Goal: Information Seeking & Learning: Learn about a topic

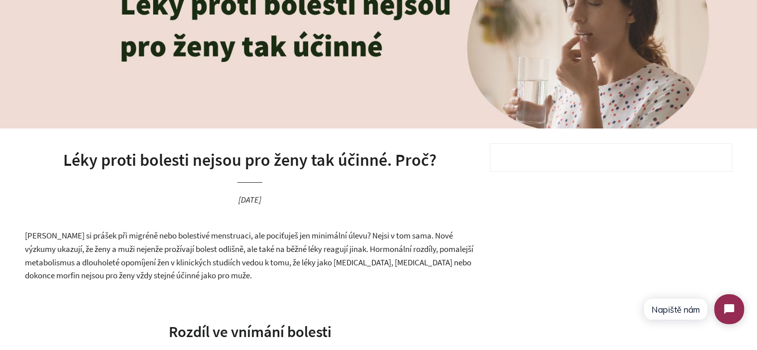
scroll to position [100, 0]
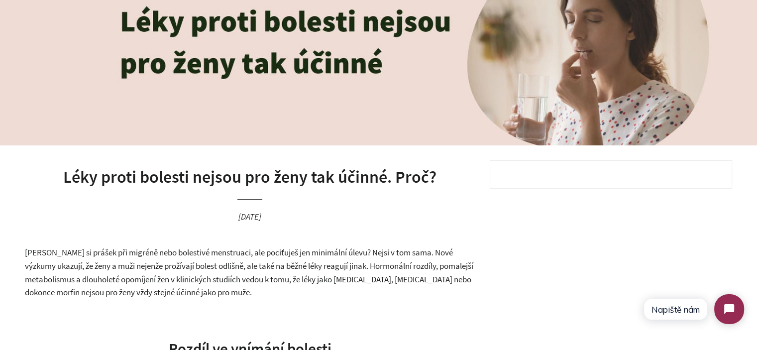
click at [194, 177] on h1 "Léky proti bolesti nejsou pro ženy tak účinné. Proč?" at bounding box center [250, 177] width 450 height 24
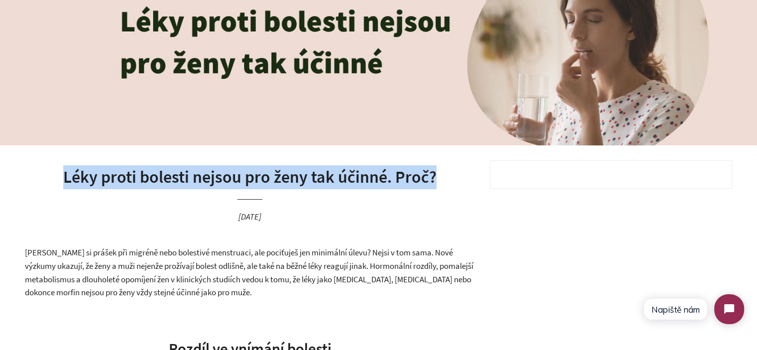
click at [194, 177] on h1 "Léky proti bolesti nejsou pro ženy tak účinné. Proč?" at bounding box center [250, 177] width 450 height 24
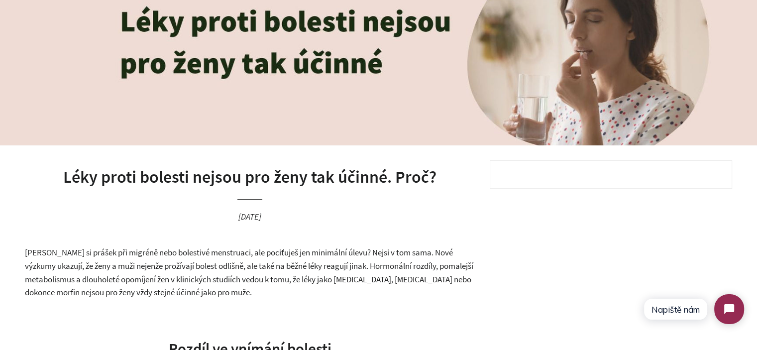
click at [233, 255] on span "[PERSON_NAME] si prášek při migréně nebo bolestivé menstruaci, ale pociťuješ je…" at bounding box center [249, 272] width 448 height 51
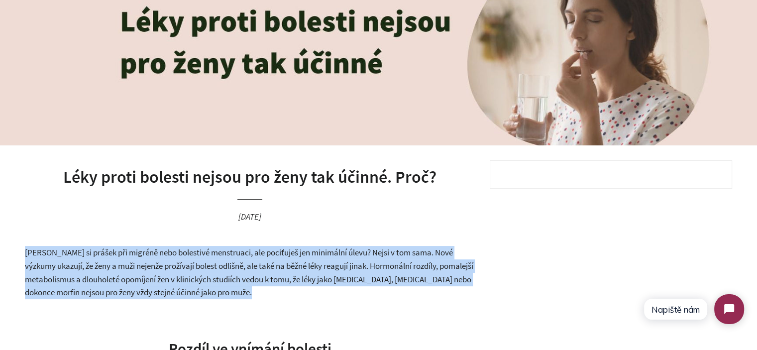
click at [233, 255] on span "[PERSON_NAME] si prášek při migréně nebo bolestivé menstruaci, ale pociťuješ je…" at bounding box center [249, 272] width 448 height 51
click at [287, 268] on span "[PERSON_NAME] si prášek při migréně nebo bolestivé menstruaci, ale pociťuješ je…" at bounding box center [249, 272] width 448 height 51
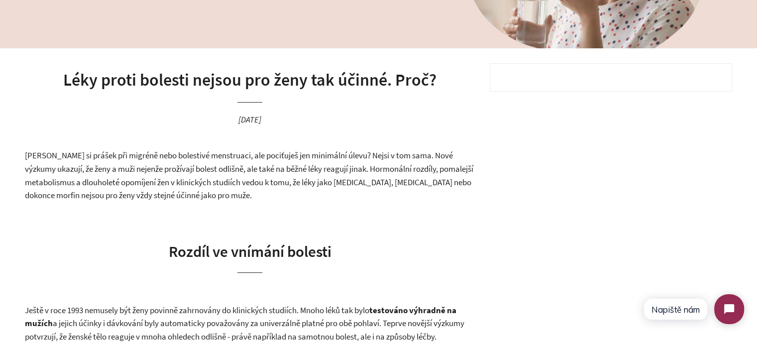
scroll to position [199, 0]
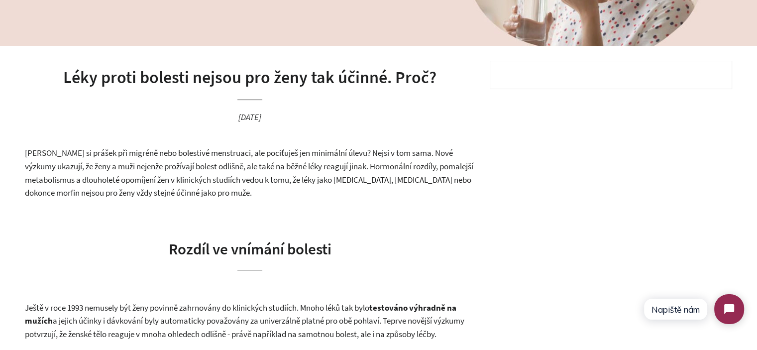
click at [229, 184] on span "[PERSON_NAME] si prášek při migréně nebo bolestivé menstruaci, ale pociťuješ je…" at bounding box center [249, 172] width 448 height 51
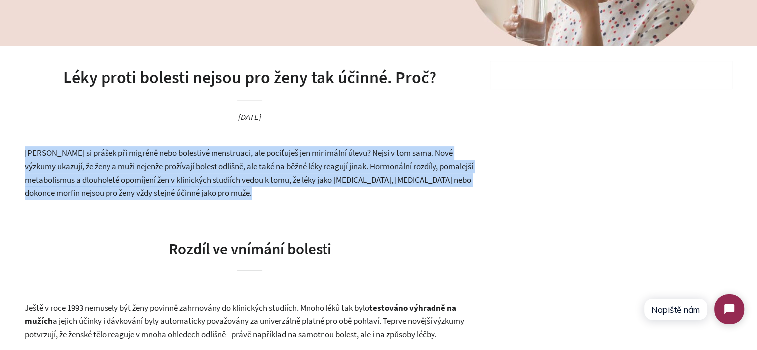
click at [229, 184] on span "[PERSON_NAME] si prášek při migréně nebo bolestivé menstruaci, ale pociťuješ je…" at bounding box center [249, 172] width 448 height 51
click at [258, 196] on p "[PERSON_NAME] si prášek při migréně nebo bolestivé menstruaci, ale pociťuješ je…" at bounding box center [250, 172] width 450 height 53
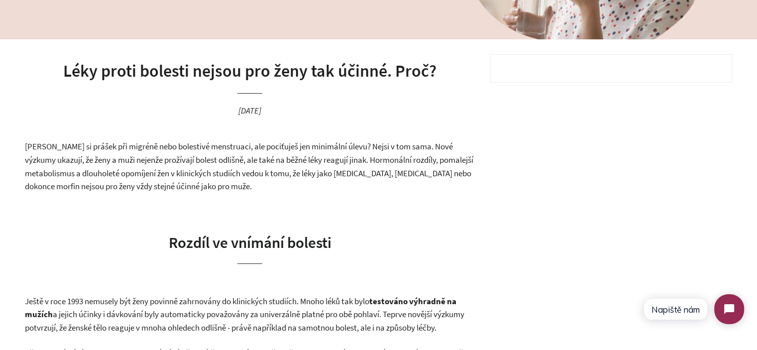
scroll to position [398, 0]
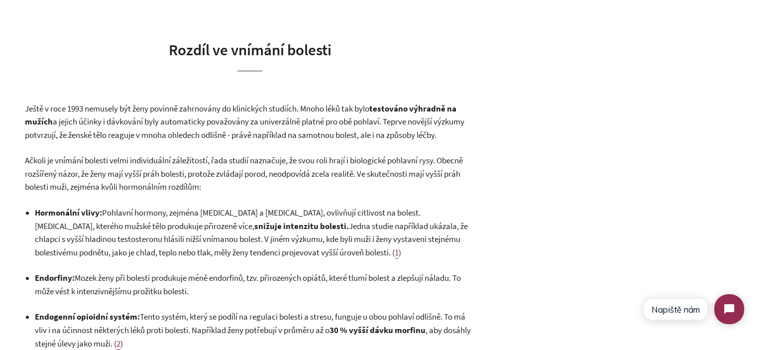
drag, startPoint x: 18, startPoint y: 109, endPoint x: 249, endPoint y: 184, distance: 242.7
click at [249, 184] on p "Ačkoli je vnímání bolesti velmi individuální záležitostí, řada studií naznačuje…" at bounding box center [250, 174] width 450 height 40
drag, startPoint x: 263, startPoint y: 186, endPoint x: 25, endPoint y: 110, distance: 249.5
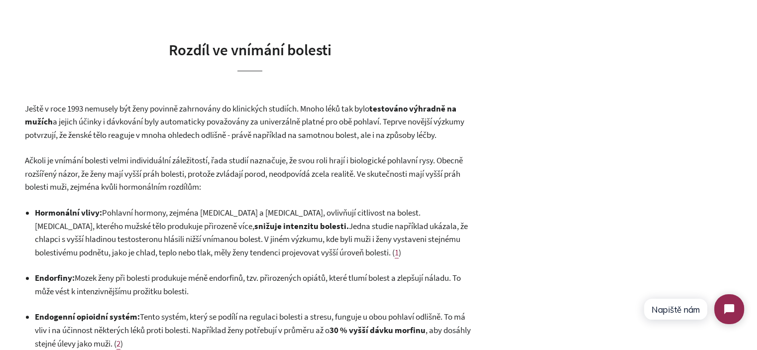
click at [58, 118] on span "a jejich účinky i dávkování byly automaticky považovány za univerzálně platné p…" at bounding box center [245, 128] width 440 height 24
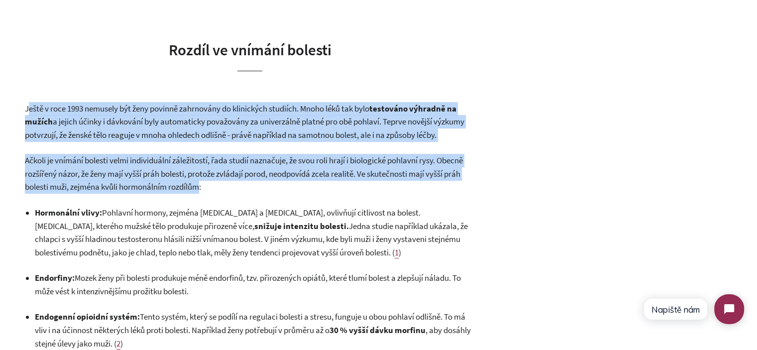
drag, startPoint x: 30, startPoint y: 114, endPoint x: 205, endPoint y: 187, distance: 189.7
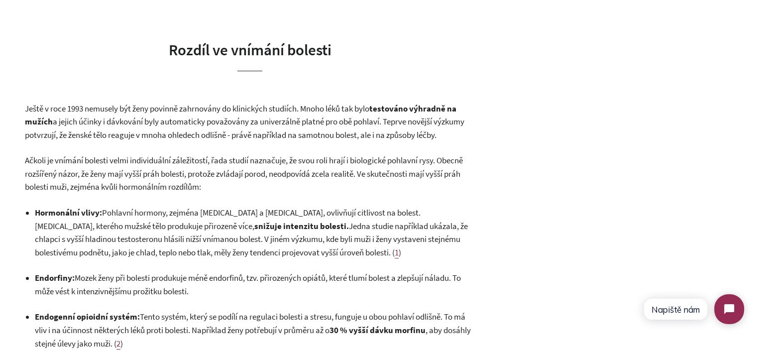
click at [233, 187] on p "Ačkoli je vnímání bolesti velmi individuální záležitostí, řada studií naznačuje…" at bounding box center [250, 174] width 450 height 40
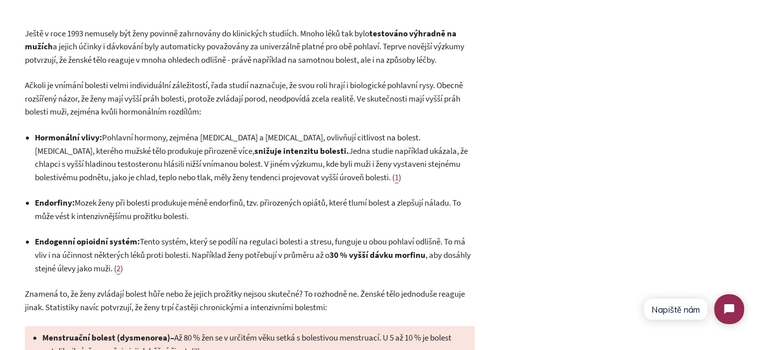
scroll to position [498, 0]
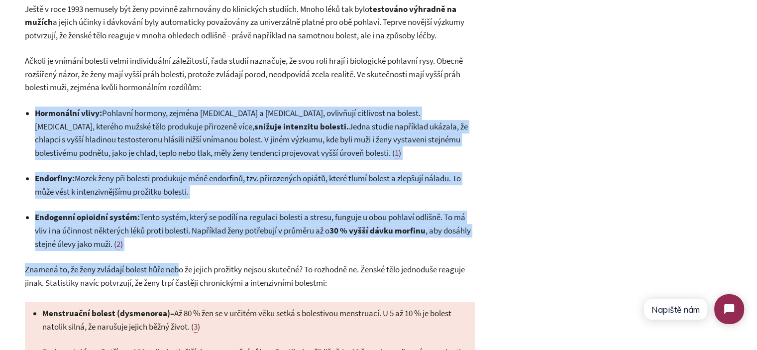
drag, startPoint x: 182, startPoint y: 253, endPoint x: 27, endPoint y: 115, distance: 207.0
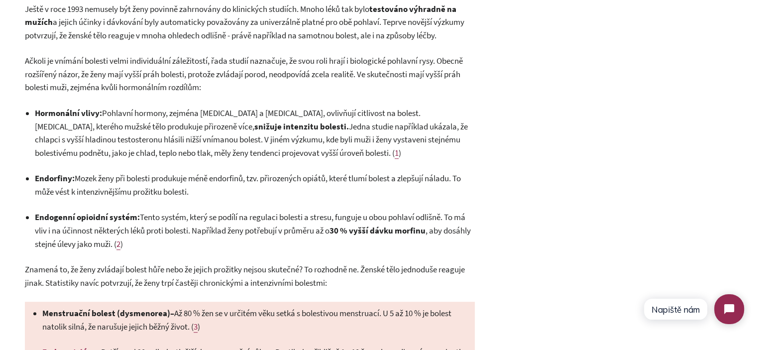
click at [35, 115] on li "Hormonální vlivy : Pohlavní hormony, zejména [MEDICAL_DATA] a [MEDICAL_DATA], o…" at bounding box center [255, 133] width 440 height 53
click at [86, 272] on span "Znamená to, že ženy zvládají bolest hůře nebo že jejich prožitky nejsou skutečn…" at bounding box center [245, 276] width 440 height 24
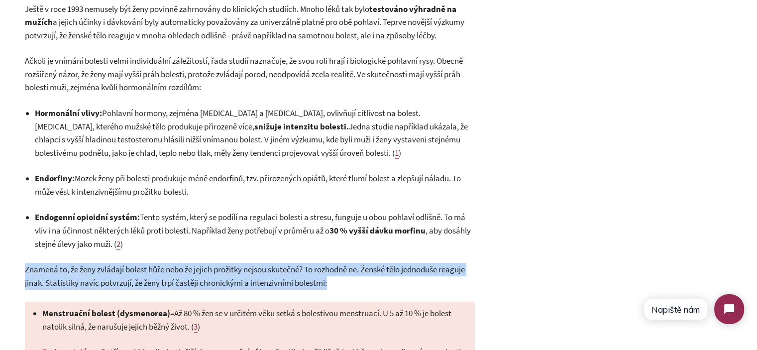
click at [86, 272] on span "Znamená to, že ženy zvládají bolest hůře nebo že jejich prožitky nejsou skutečn…" at bounding box center [245, 276] width 440 height 24
click at [285, 273] on span "Znamená to, že ženy zvládají bolest hůře nebo že jejich prožitky nejsou skutečn…" at bounding box center [245, 276] width 440 height 24
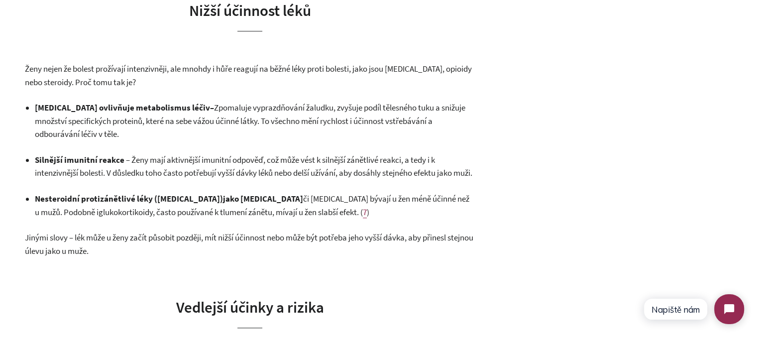
scroll to position [995, 0]
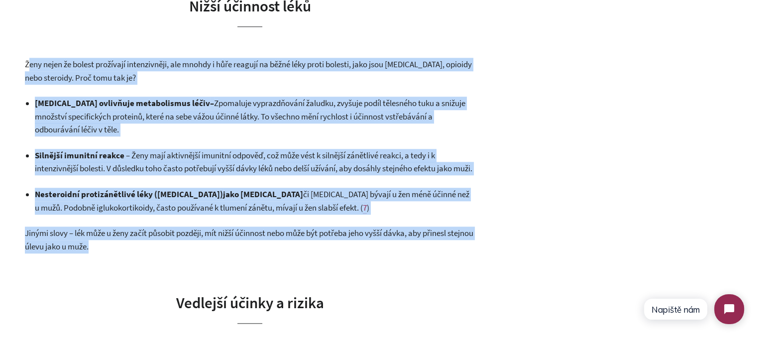
drag, startPoint x: 74, startPoint y: 177, endPoint x: 30, endPoint y: 65, distance: 120.3
click at [30, 65] on div "[PERSON_NAME] si prášek při migréně nebo bolestivé menstruaci, ale pociťuješ je…" at bounding box center [250, 252] width 450 height 1804
click at [30, 65] on span "Ženy nejen že bolest prožívají intenzivněji, ale mnohdy i hůře reagují na běžné…" at bounding box center [248, 71] width 447 height 24
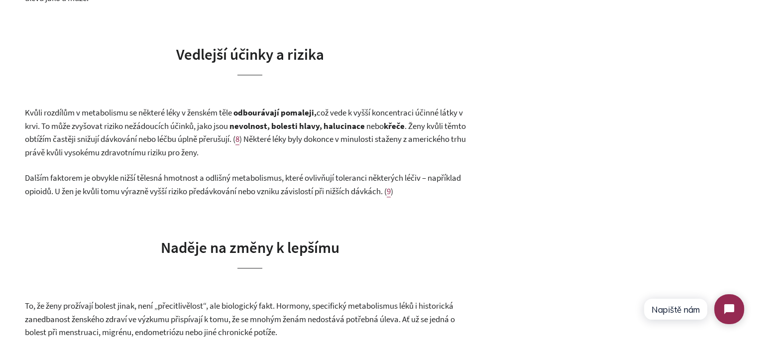
scroll to position [1244, 0]
click at [38, 131] on span ", což vede k vyšší koncentraci účinné látky v krvi. To může zvyšovat riziko než…" at bounding box center [244, 119] width 438 height 24
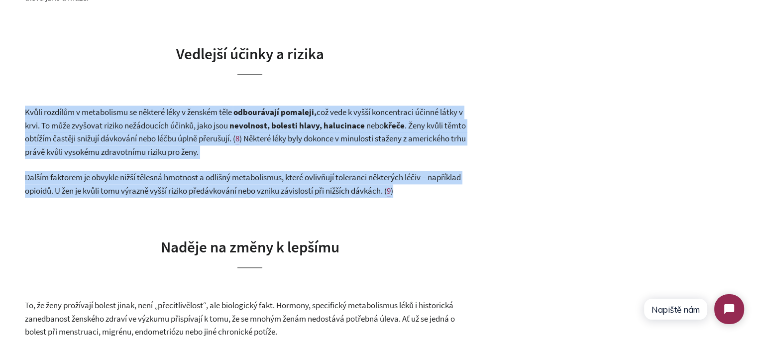
drag, startPoint x: 38, startPoint y: 133, endPoint x: 72, endPoint y: 181, distance: 58.2
click at [72, 181] on div "[PERSON_NAME] si prášek při migréně nebo bolestivé menstruaci, ale pociťuješ je…" at bounding box center [250, 3] width 450 height 1804
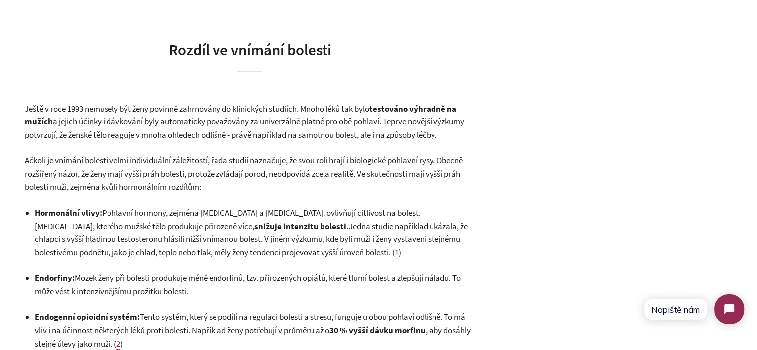
scroll to position [50, 0]
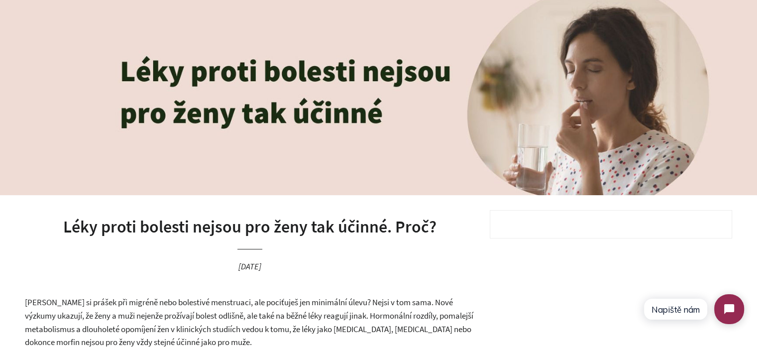
click at [260, 239] on header "Léky proti bolesti nejsou pro ženy tak účinné. Proč? [DATE]" at bounding box center [250, 253] width 450 height 86
click at [324, 229] on h1 "Léky proti bolesti nejsou pro ženy tak účinné. Proč?" at bounding box center [250, 227] width 450 height 24
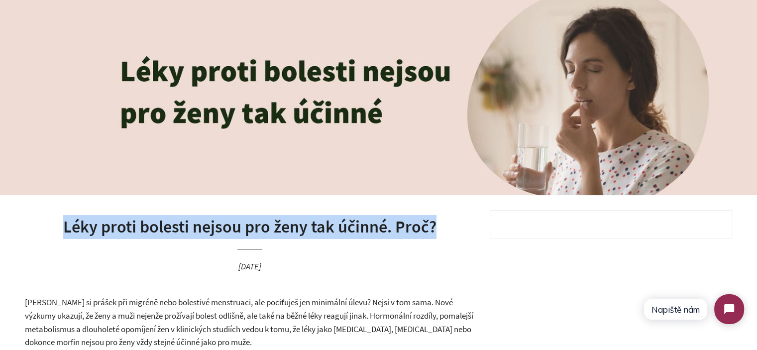
click at [324, 229] on h1 "Léky proti bolesti nejsou pro ženy tak účinné. Proč?" at bounding box center [250, 227] width 450 height 24
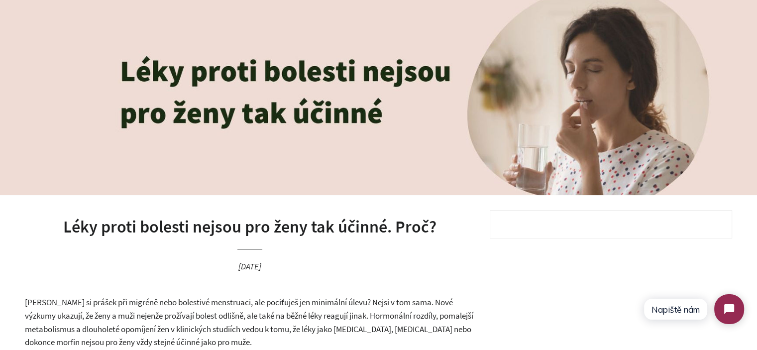
click at [353, 257] on header "Léky proti bolesti nejsou pro ženy tak účinné. Proč? [DATE]" at bounding box center [250, 253] width 450 height 86
